Goal: Information Seeking & Learning: Learn about a topic

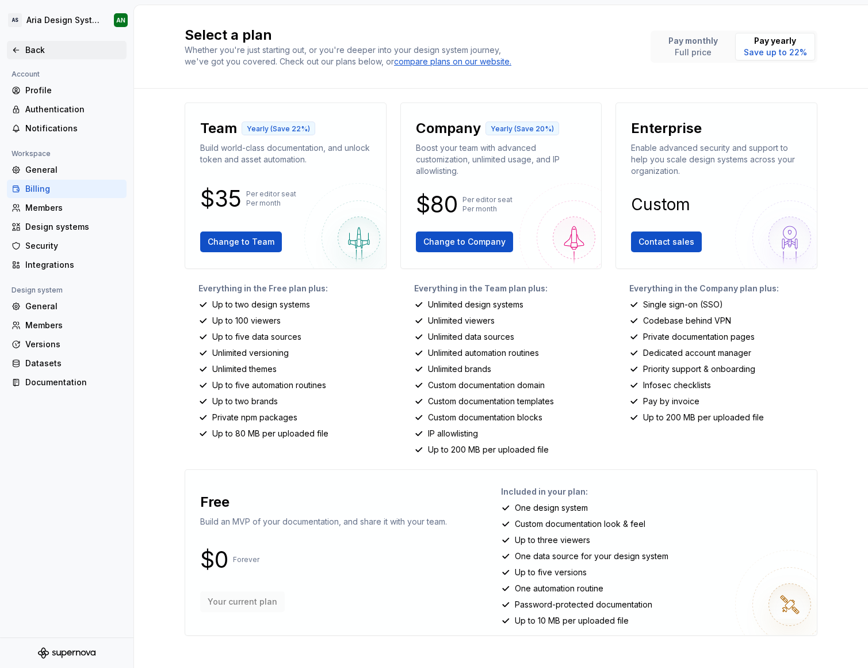
click at [27, 52] on div "Back" at bounding box center [73, 50] width 97 height 12
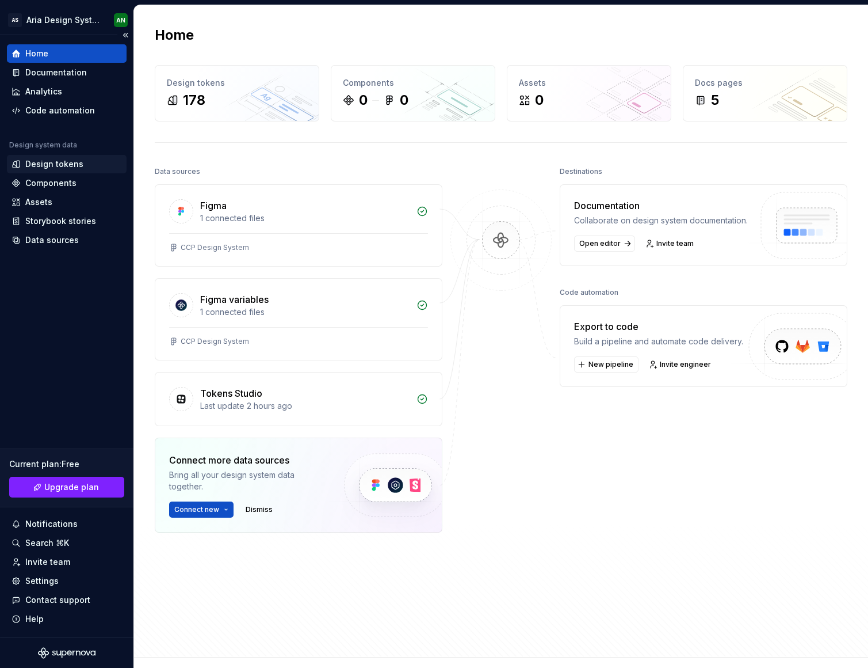
click at [63, 163] on div "Design tokens" at bounding box center [54, 164] width 58 height 12
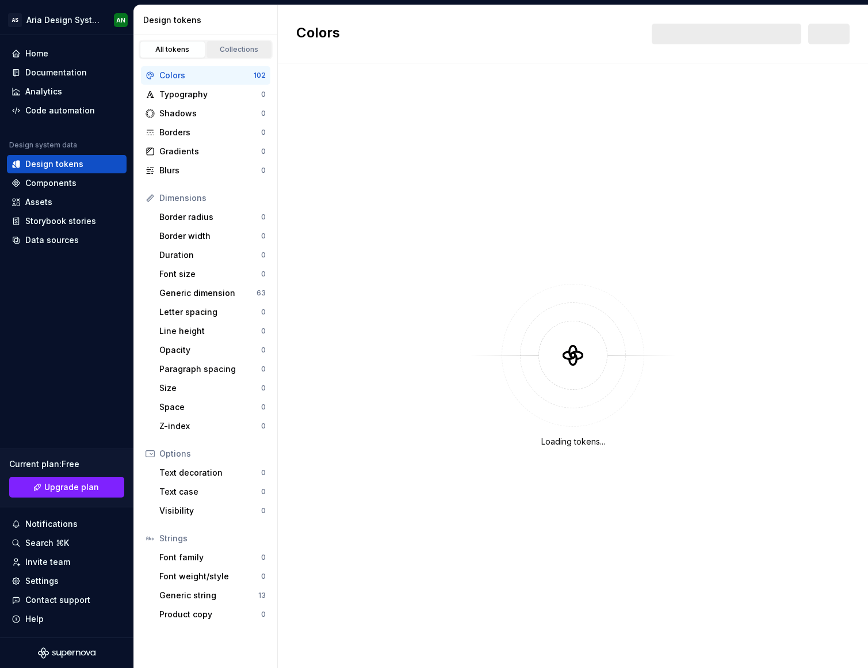
click at [239, 49] on div "Collections" at bounding box center [240, 49] width 58 height 9
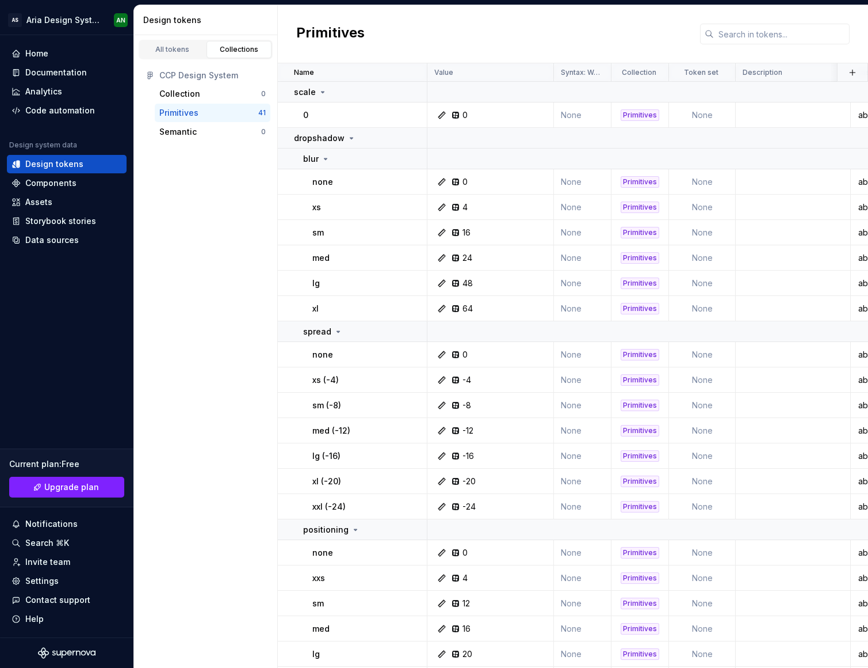
click at [192, 75] on div "CCP Design System" at bounding box center [212, 76] width 106 height 12
click at [176, 16] on div "Design tokens" at bounding box center [207, 20] width 129 height 12
click at [176, 49] on div "All tokens" at bounding box center [173, 49] width 58 height 9
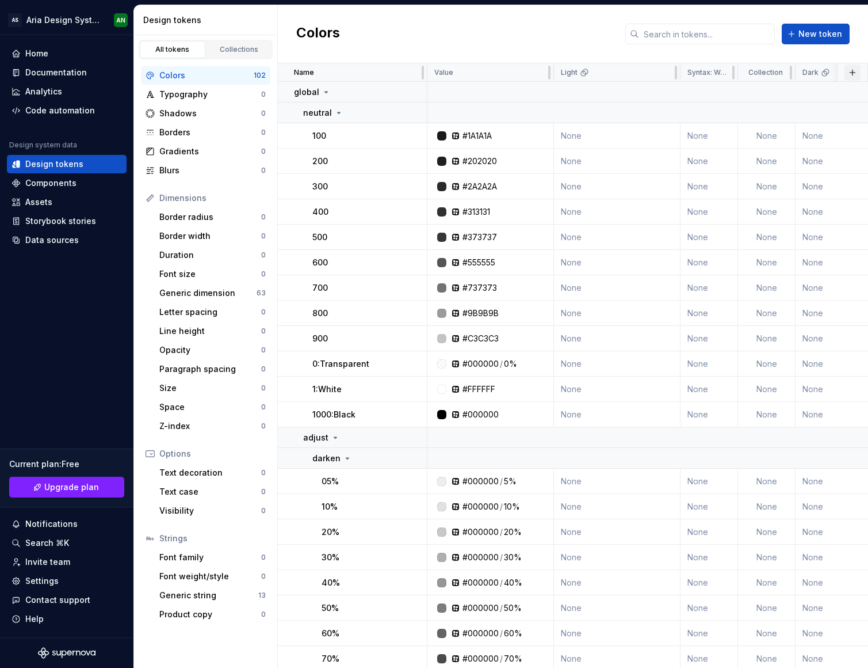
click at [845, 72] on button "button" at bounding box center [853, 72] width 16 height 16
click at [494, 44] on div "Colors New token" at bounding box center [573, 34] width 590 height 58
